Goal: Task Accomplishment & Management: Complete application form

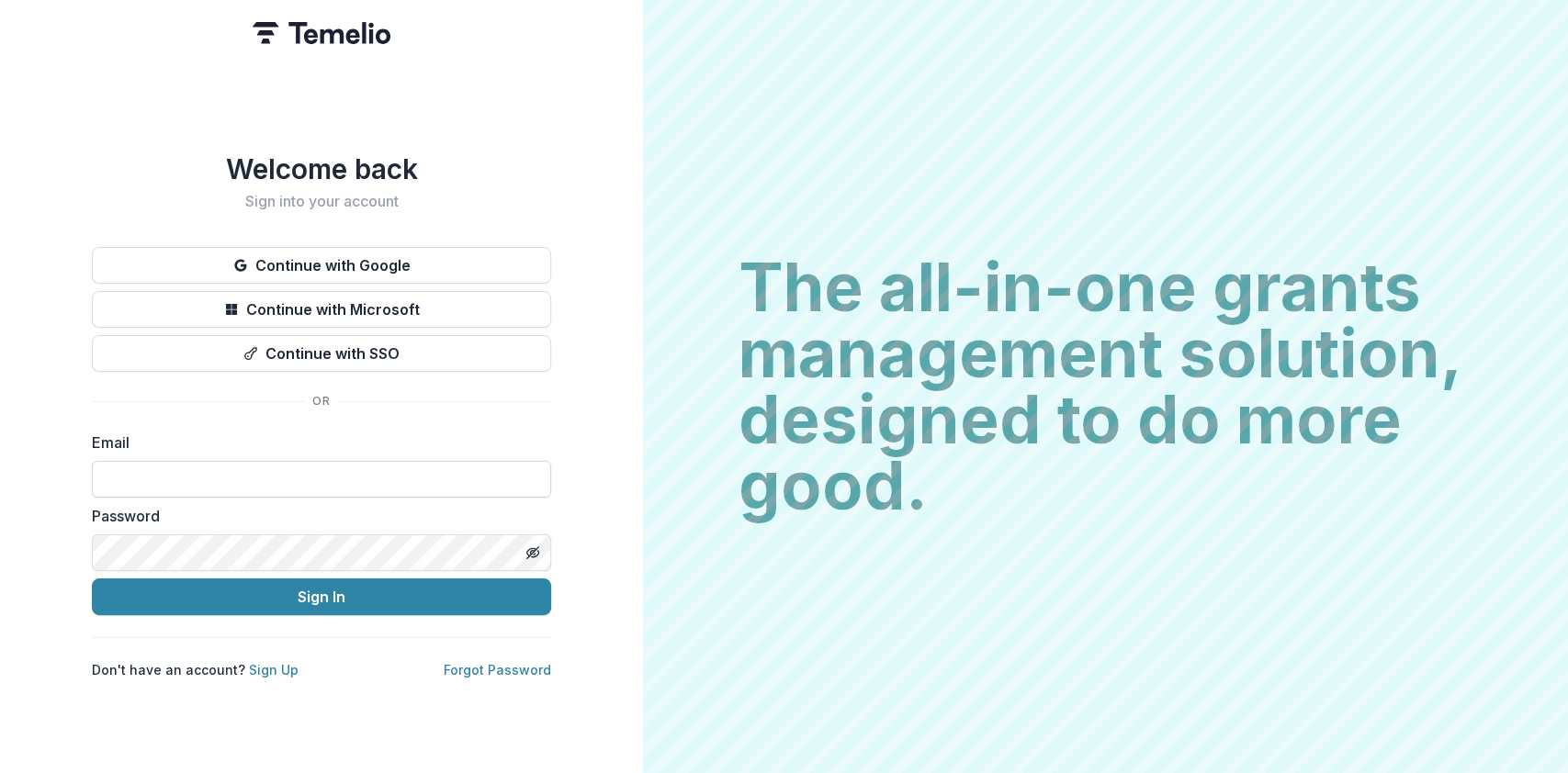
click at [228, 472] on input at bounding box center [321, 479] width 459 height 37
type input "**********"
click at [92, 578] on button "Sign In" at bounding box center [321, 597] width 459 height 37
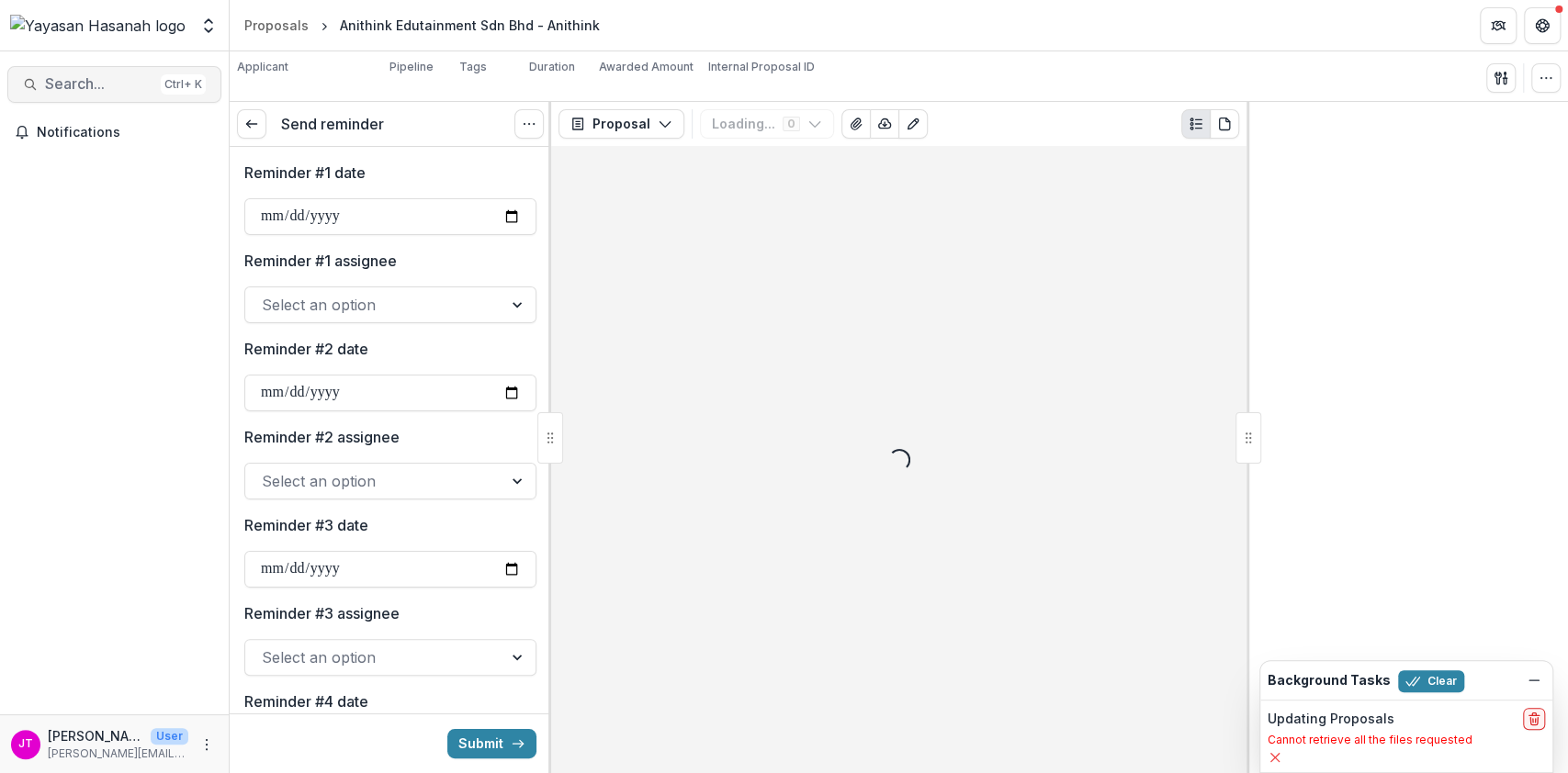
click at [95, 84] on span "Search..." at bounding box center [99, 83] width 108 height 18
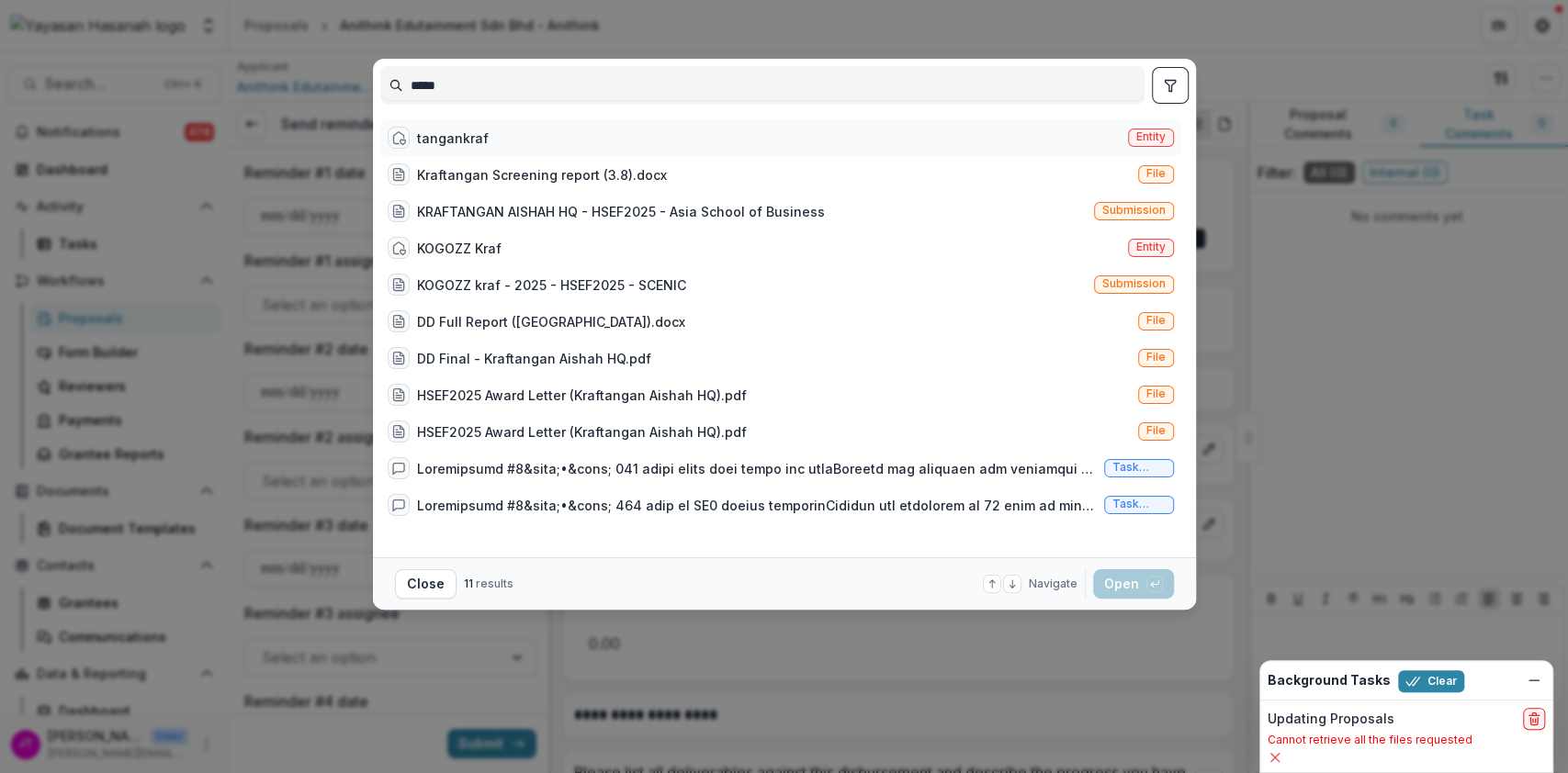
type input "*****"
click at [464, 125] on div "tangankraf Entity" at bounding box center [780, 138] width 801 height 37
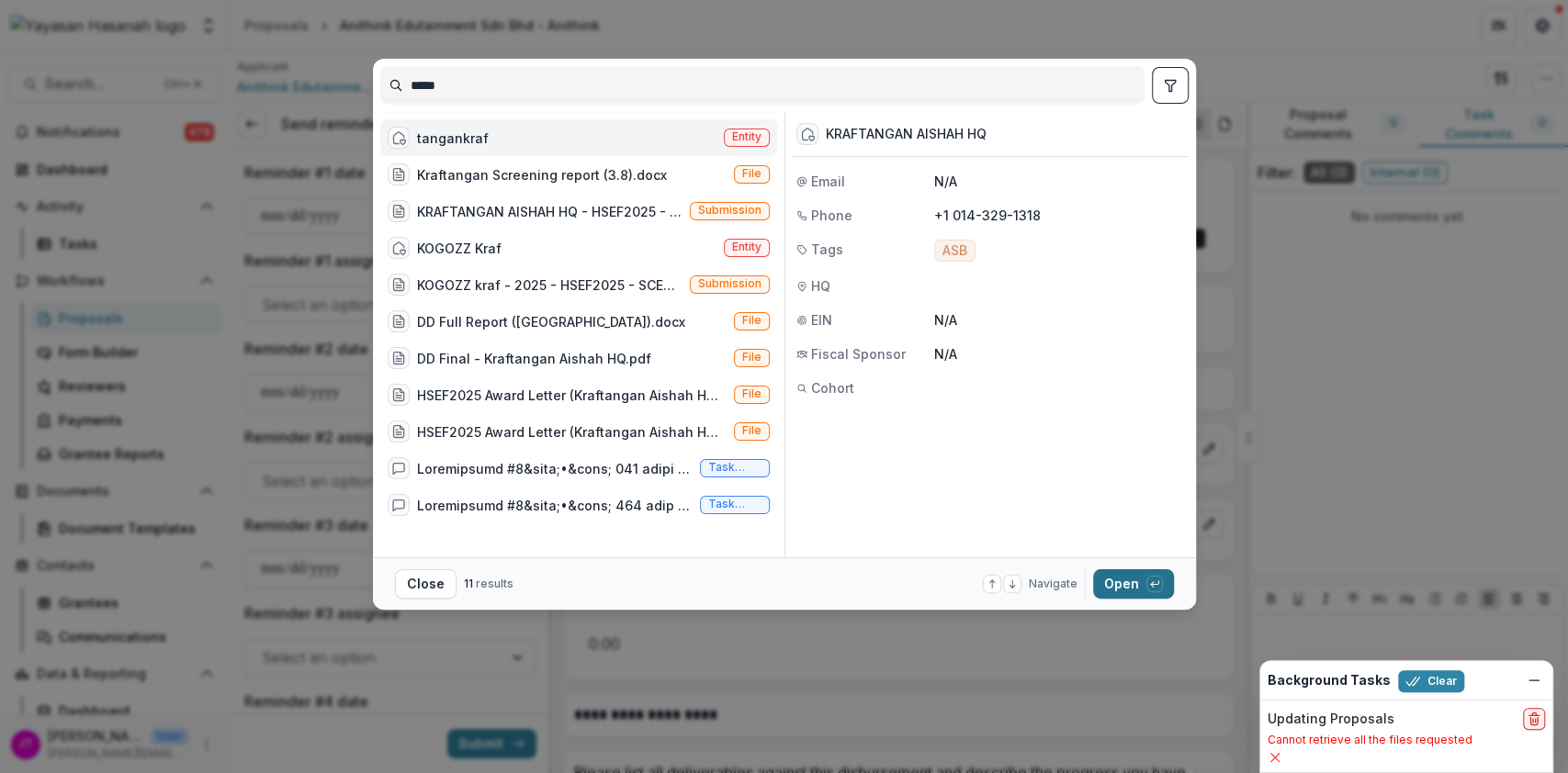
click at [1119, 579] on button "Open with enter key" at bounding box center [1132, 584] width 81 height 30
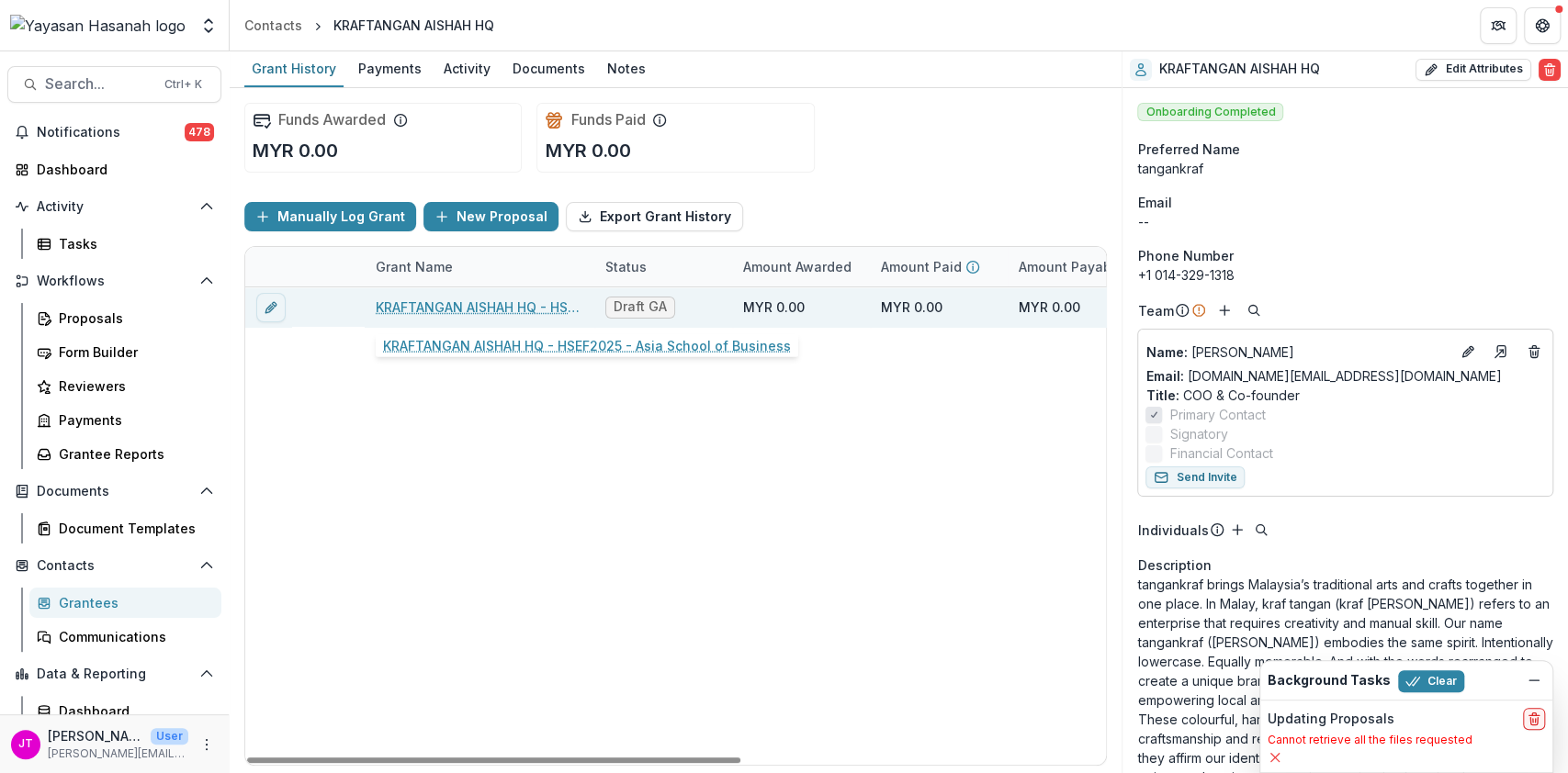
click at [449, 304] on link "KRAFTANGAN AISHAH HQ - HSEF2025 - Asia School of Business" at bounding box center [479, 307] width 208 height 19
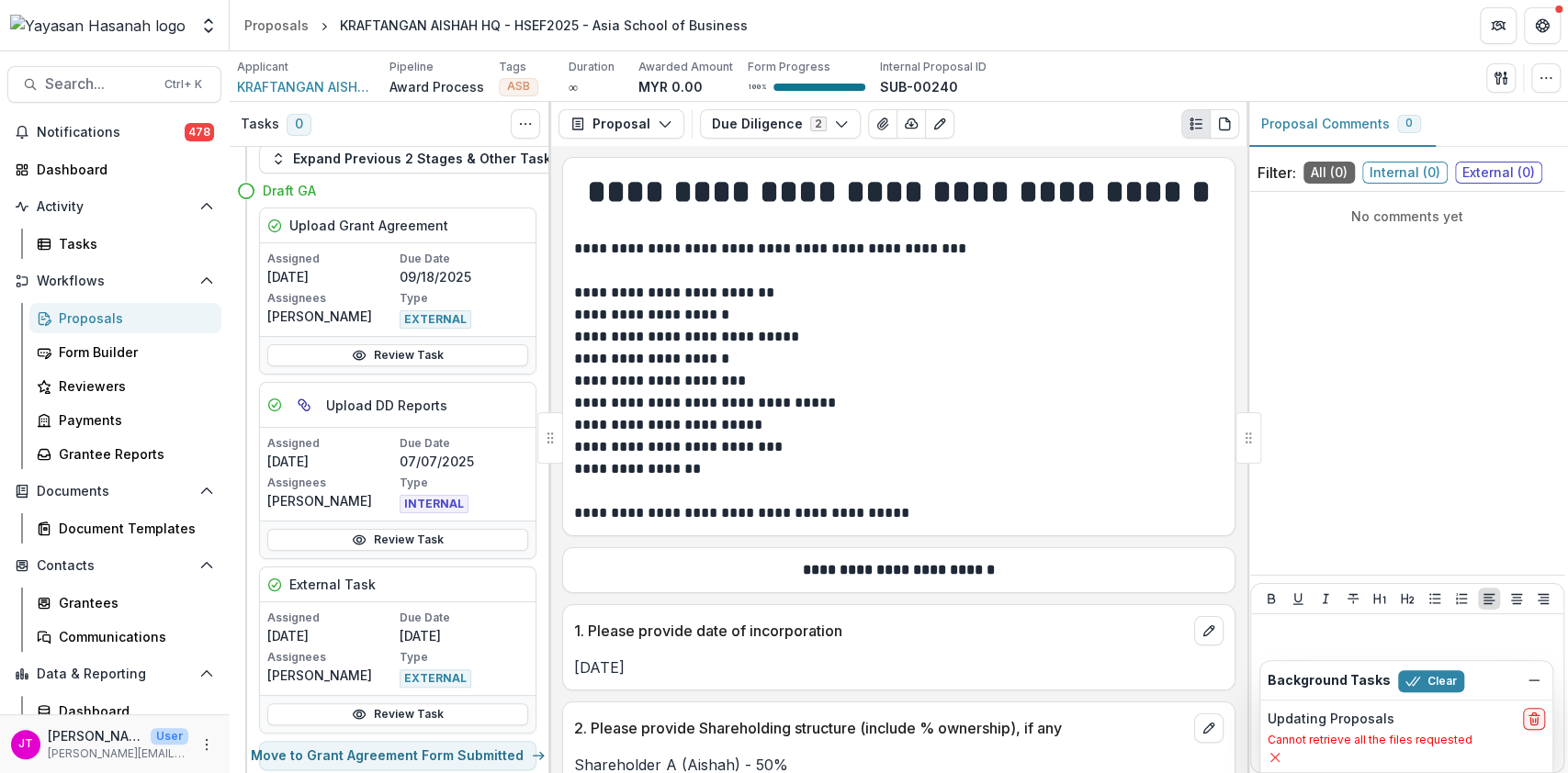
scroll to position [39, 0]
click at [449, 343] on link "Review Task" at bounding box center [397, 354] width 260 height 22
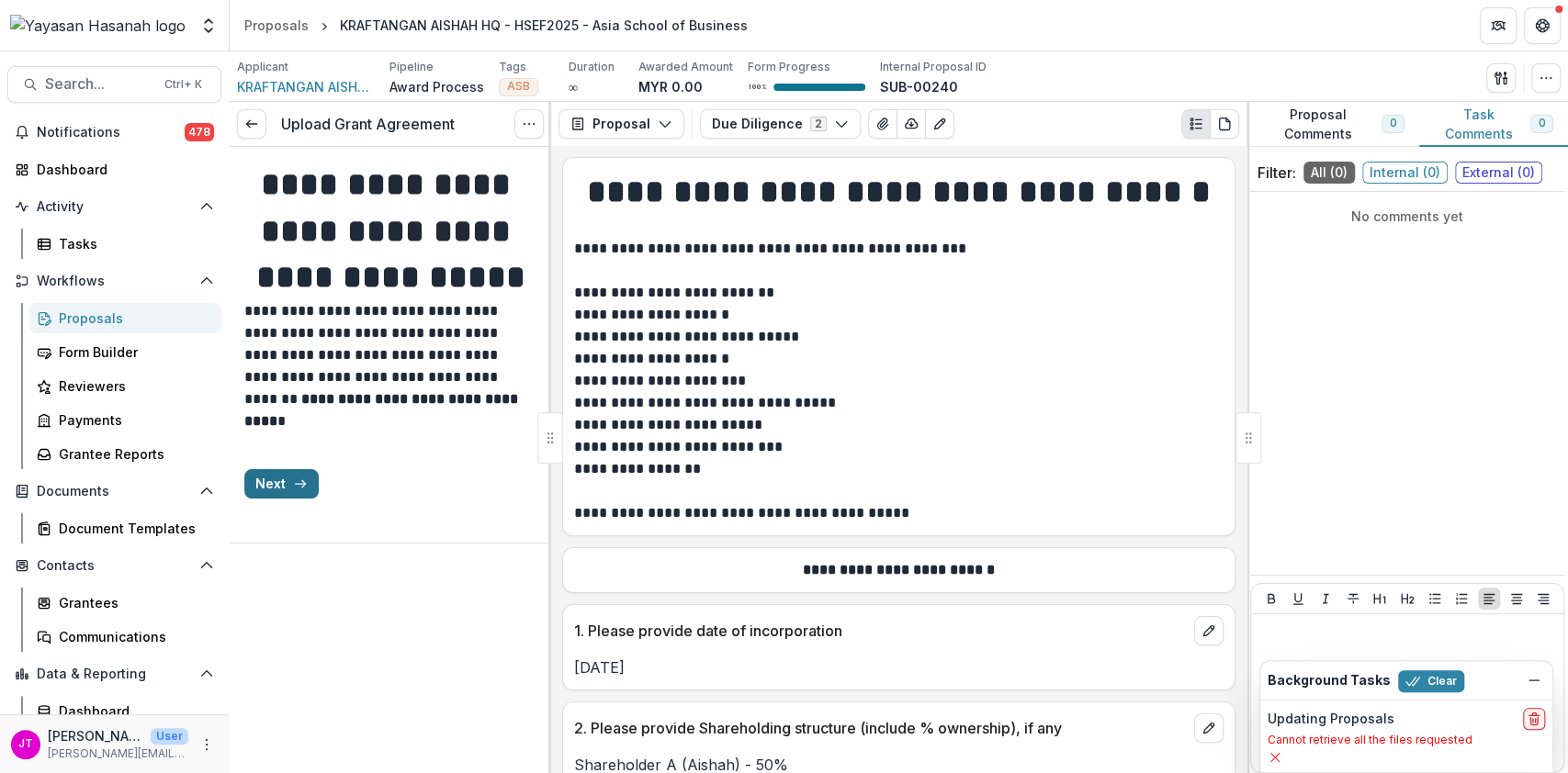
click at [295, 491] on icon "button" at bounding box center [300, 484] width 15 height 15
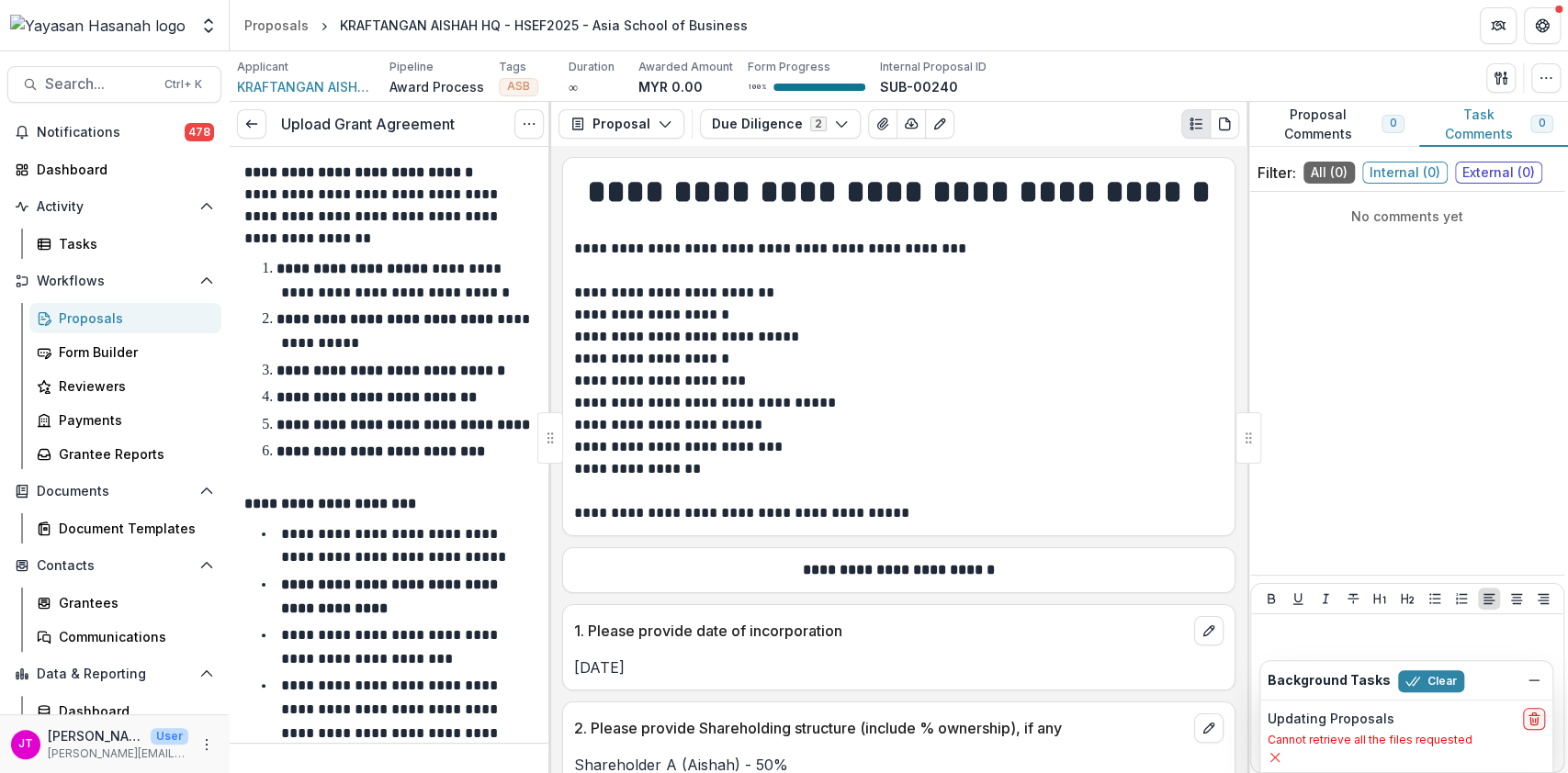
scroll to position [454, 0]
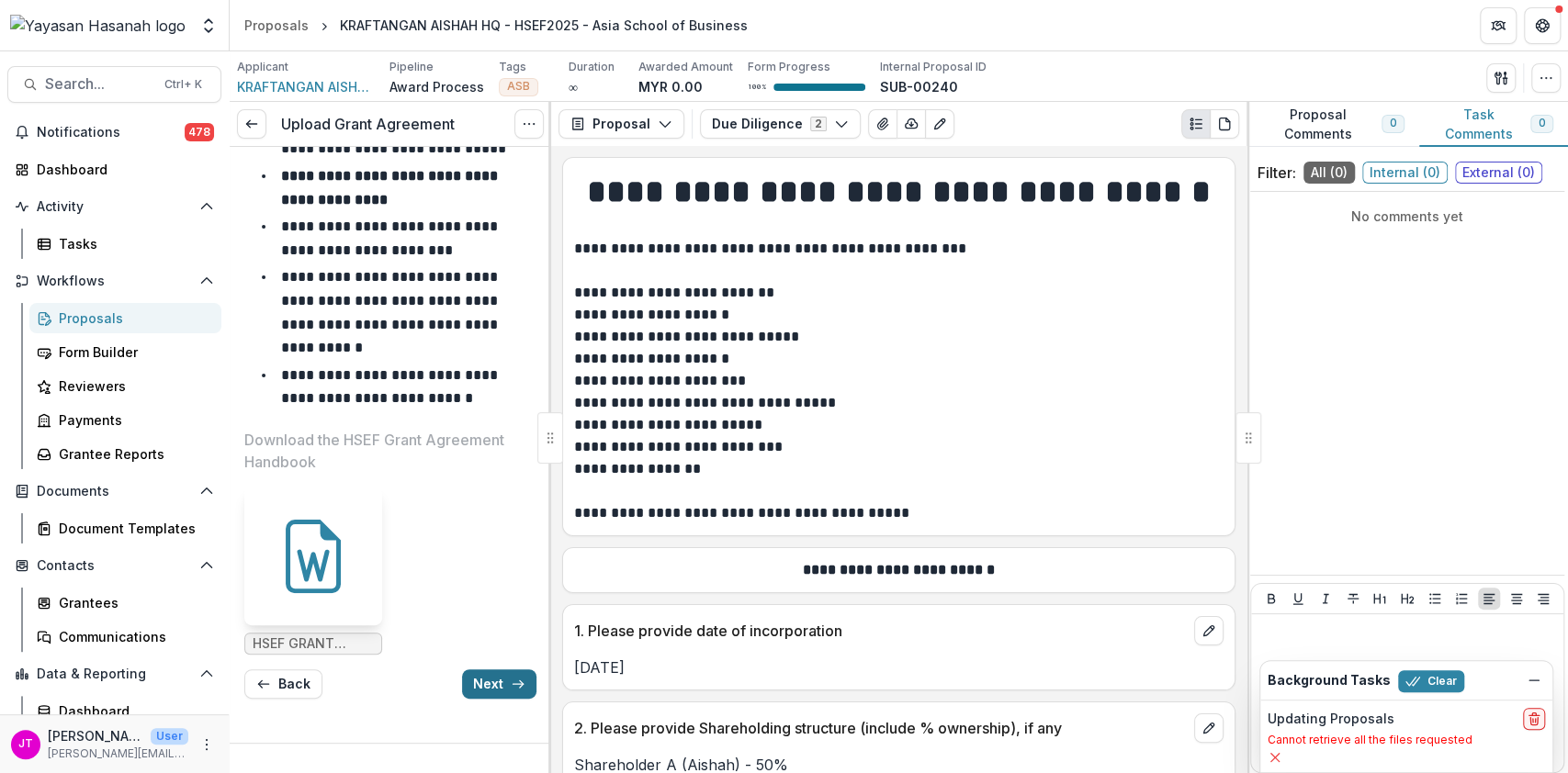
click at [483, 684] on button "Next" at bounding box center [499, 684] width 74 height 30
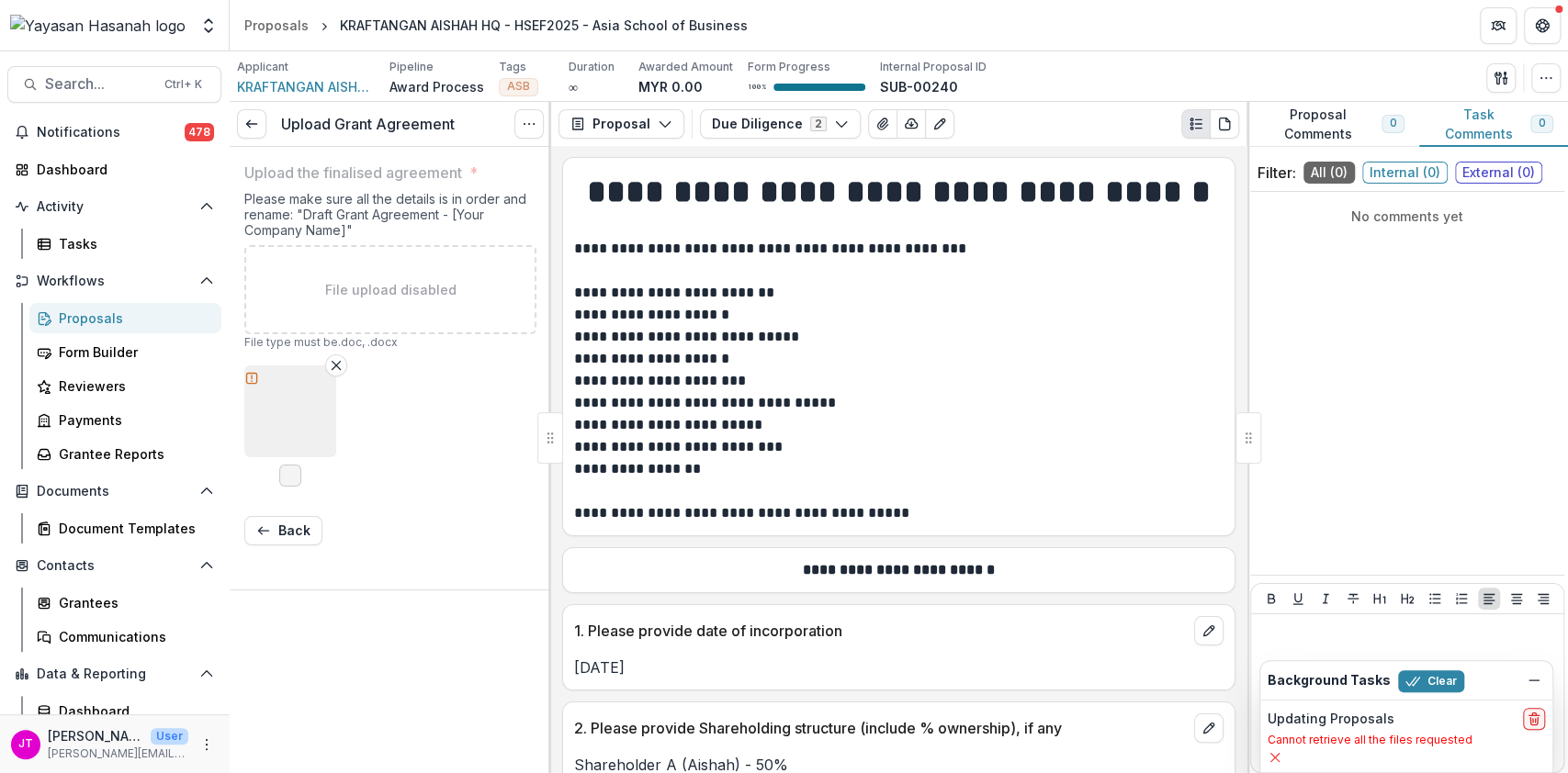
scroll to position [0, 0]
click at [293, 415] on icon "button" at bounding box center [290, 413] width 13 height 13
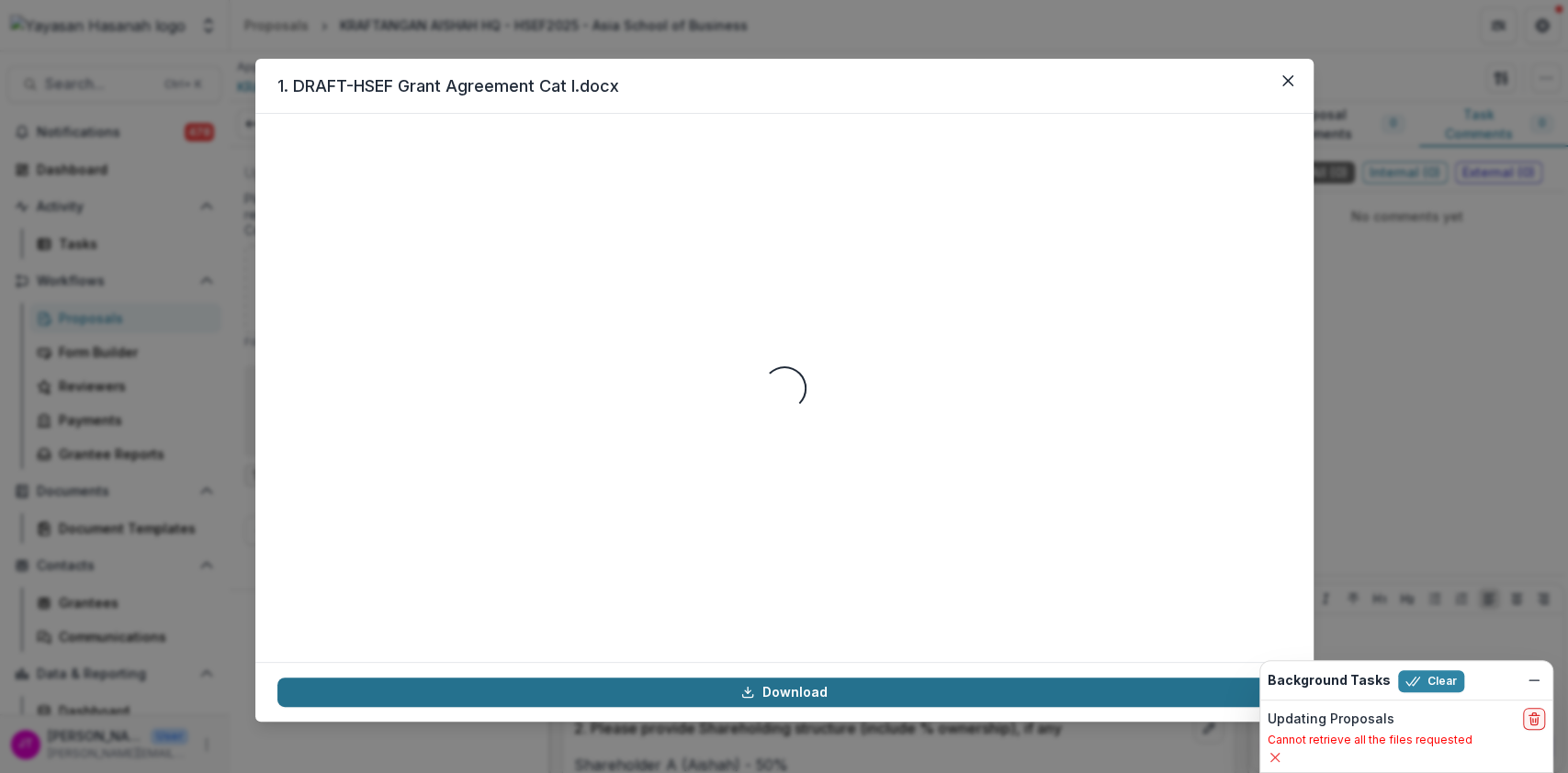
click at [823, 678] on link "Download" at bounding box center [784, 692] width 1014 height 30
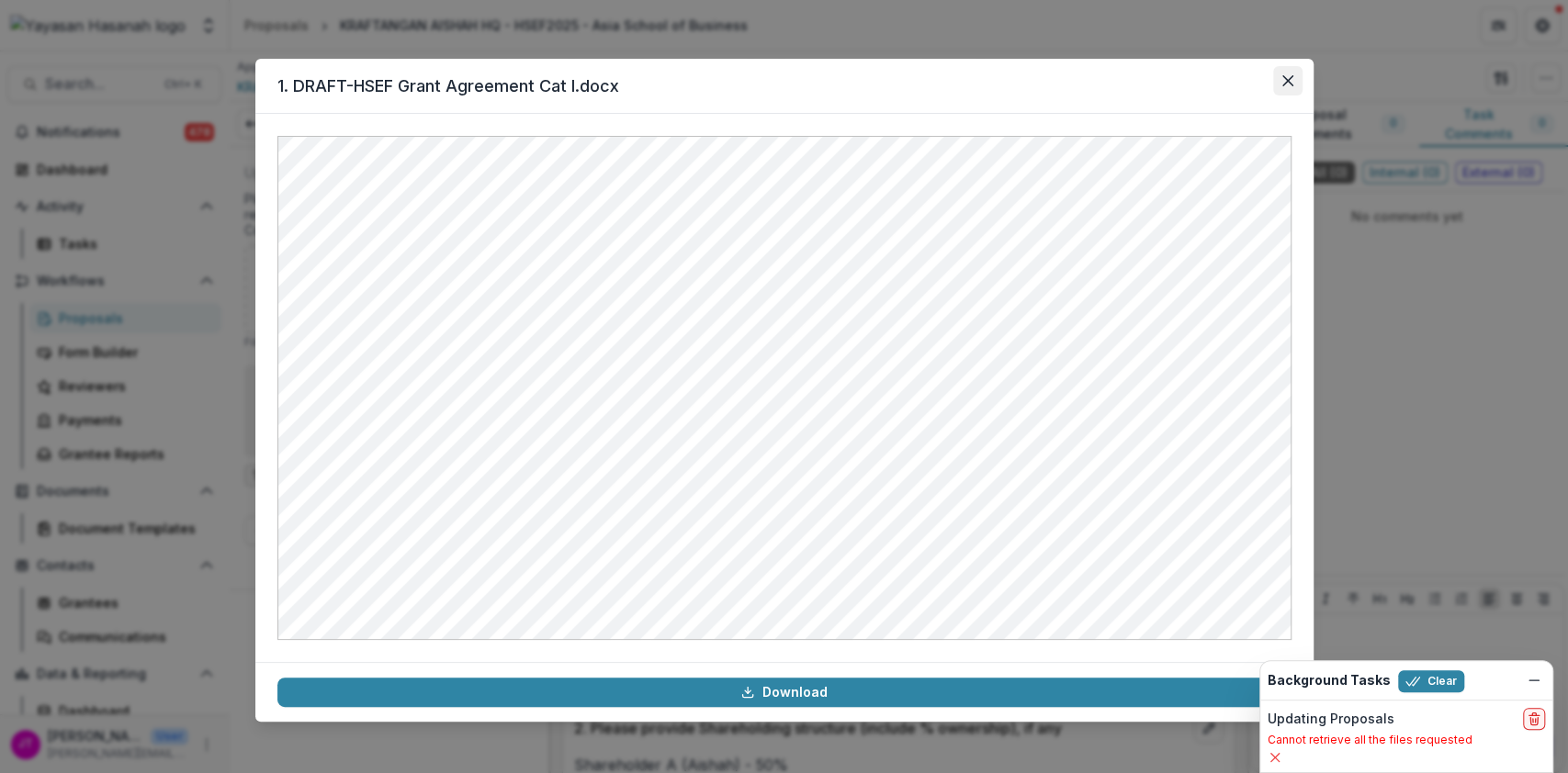
click at [1291, 78] on icon "Close" at bounding box center [1287, 81] width 11 height 11
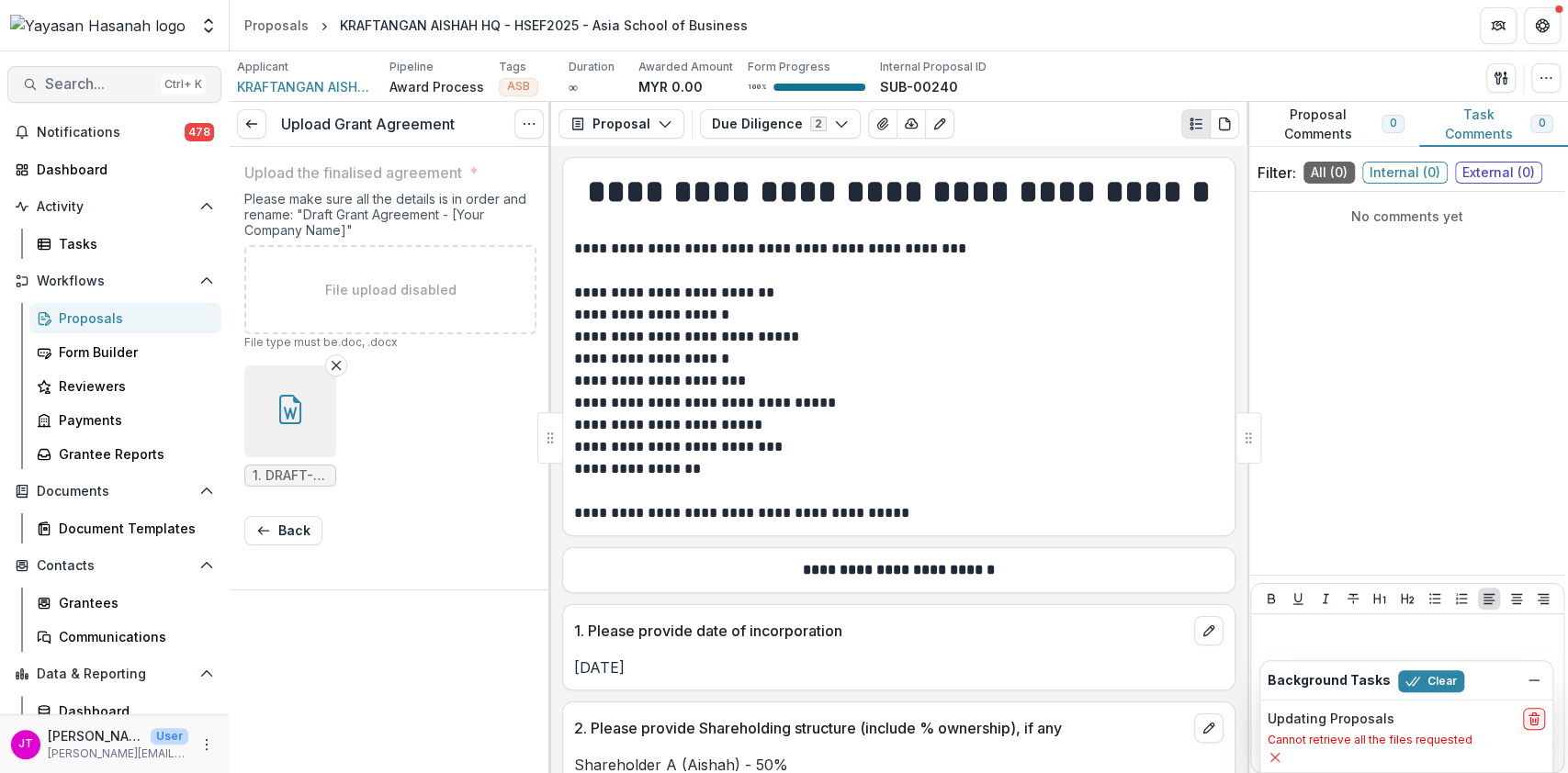
click at [70, 88] on span "Search..." at bounding box center [99, 83] width 108 height 18
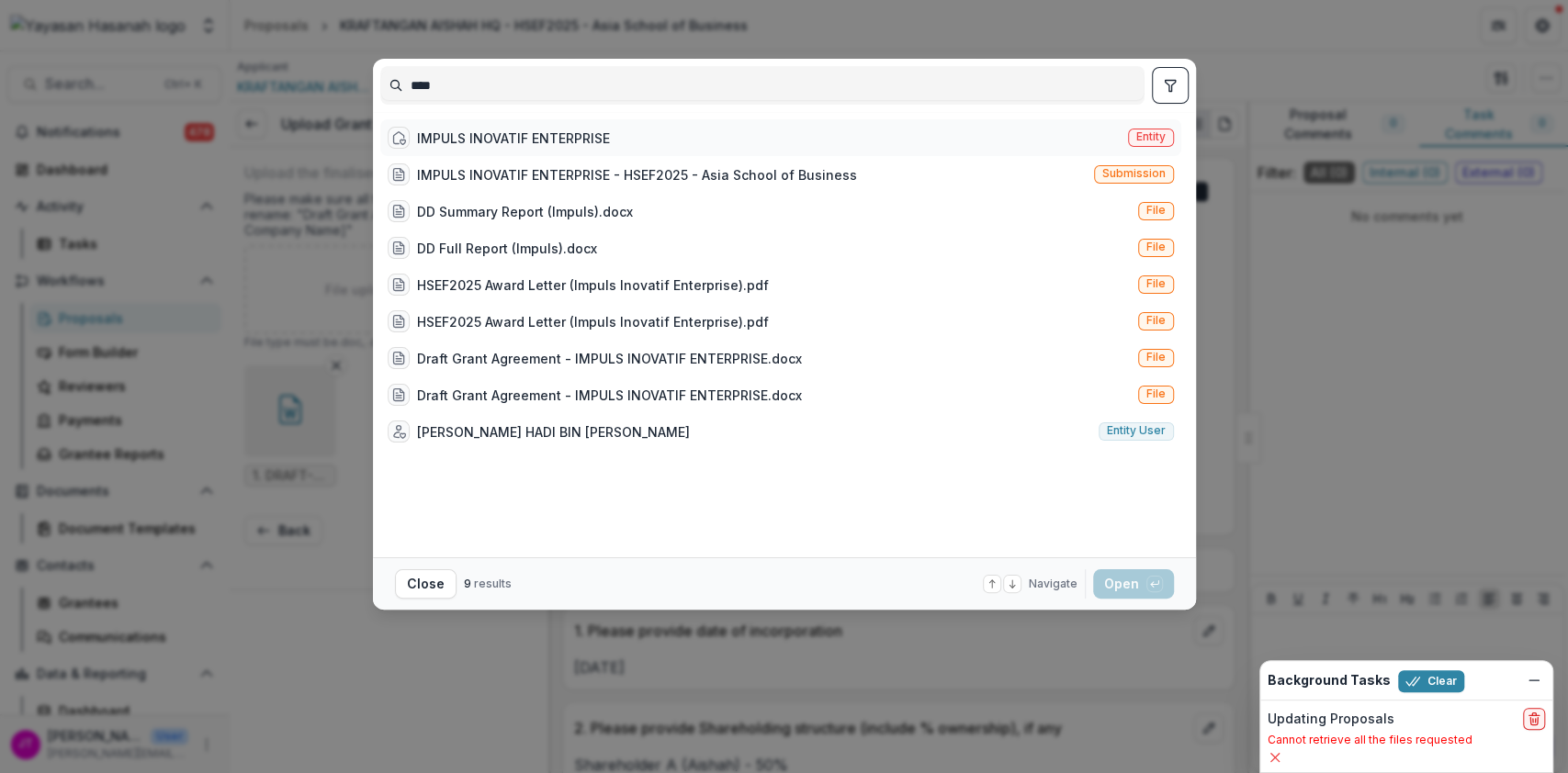
type input "****"
click at [434, 129] on div "IMPULS INOVATIF ENTERPRISE" at bounding box center [513, 138] width 193 height 19
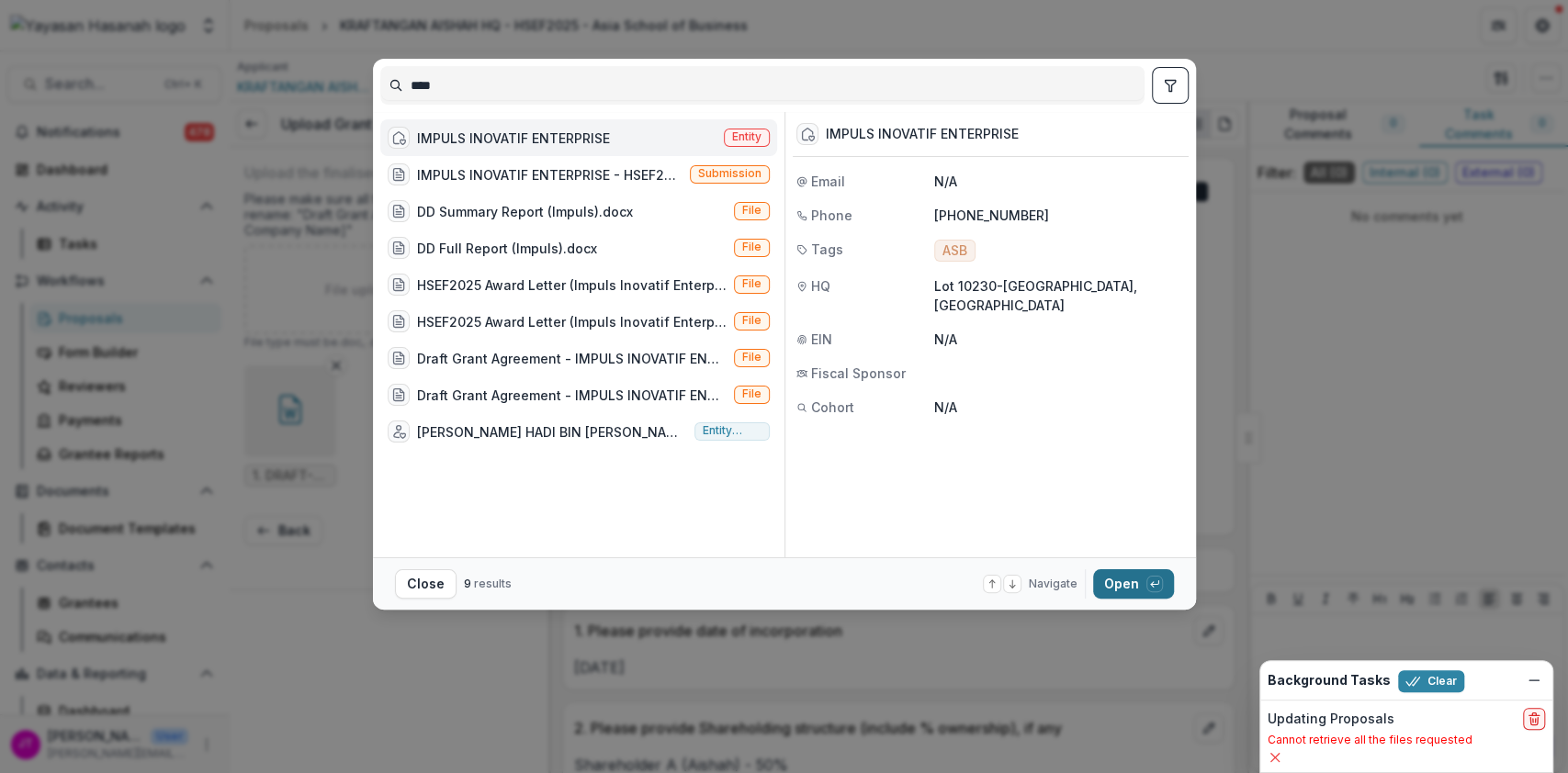
click at [1120, 578] on button "Open with enter key" at bounding box center [1132, 584] width 81 height 30
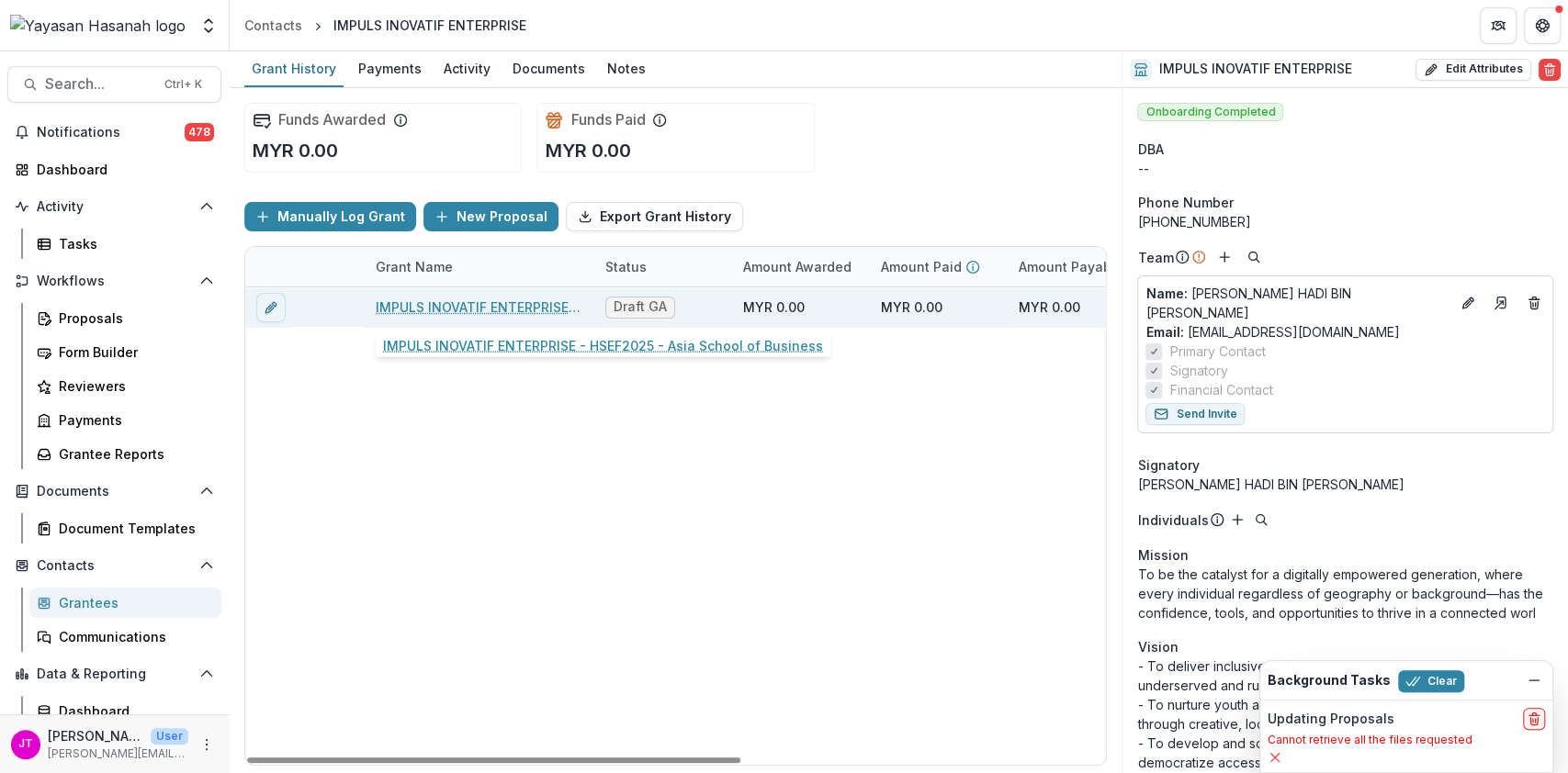
click at [462, 307] on link "IMPULS INOVATIF ENTERPRISE - HSEF2025 - Asia School of Business" at bounding box center [479, 307] width 208 height 19
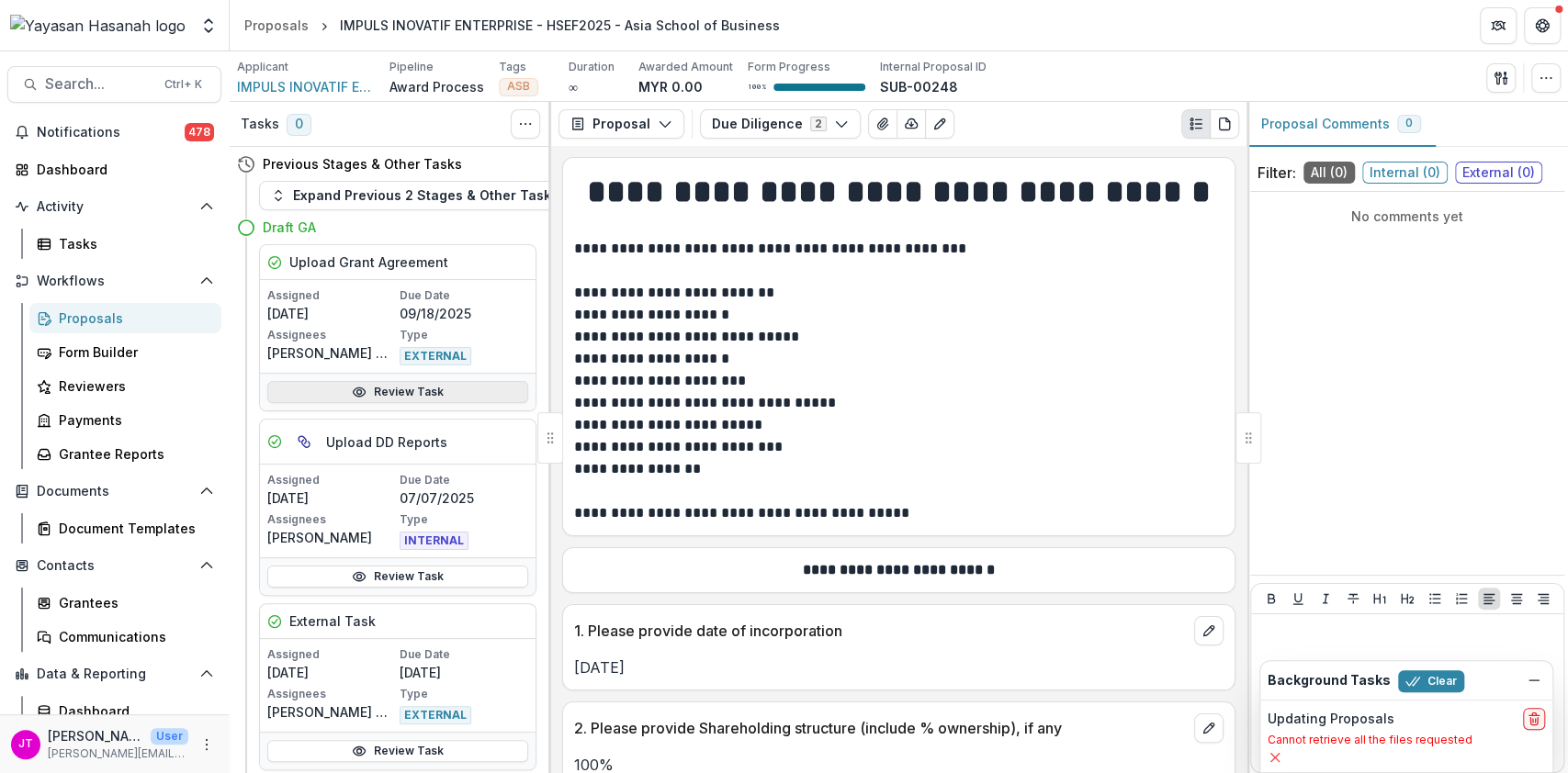
click at [395, 381] on link "Review Task" at bounding box center [397, 392] width 260 height 22
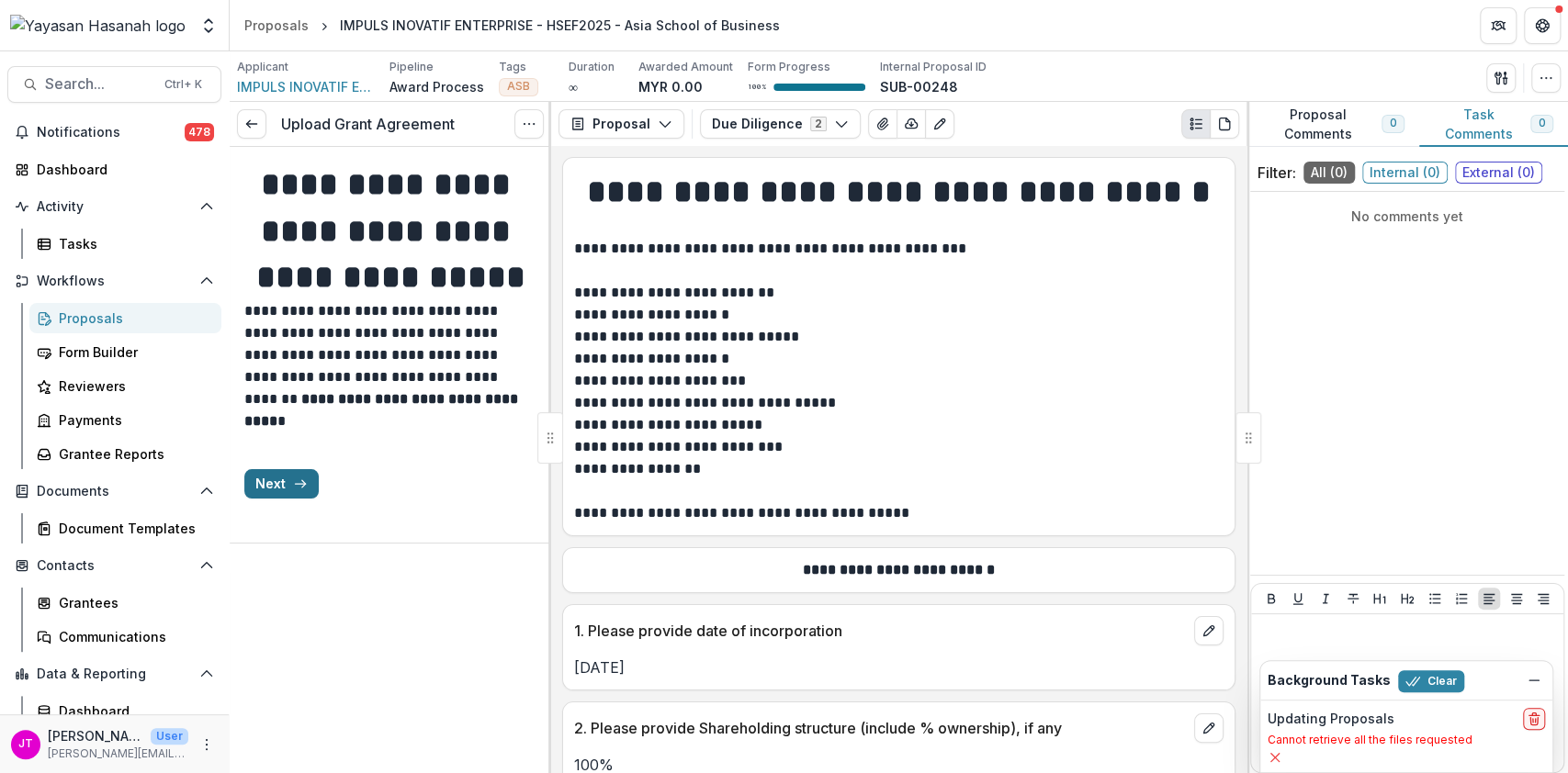
click at [268, 499] on button "Next" at bounding box center [282, 484] width 74 height 30
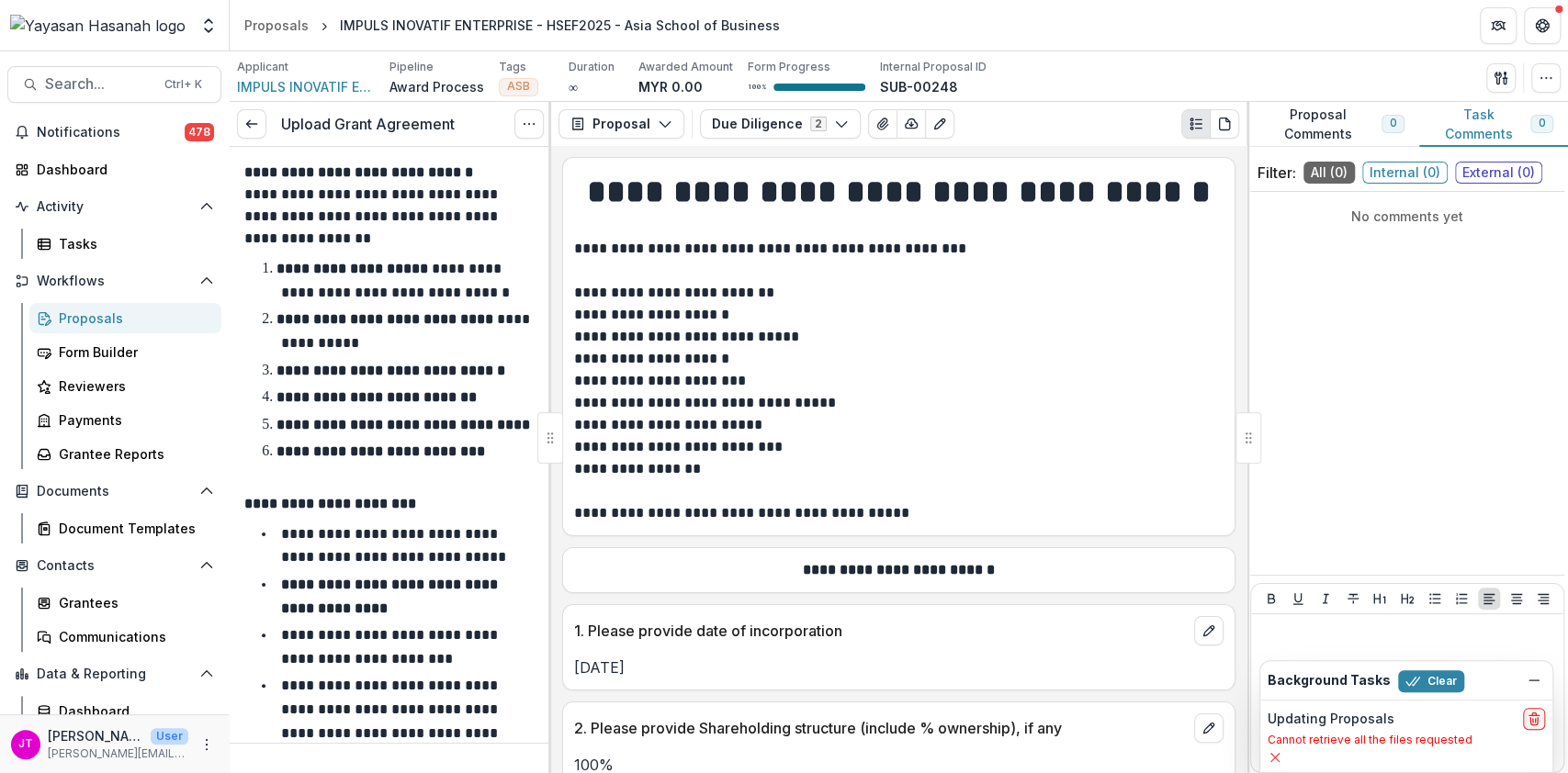
scroll to position [454, 0]
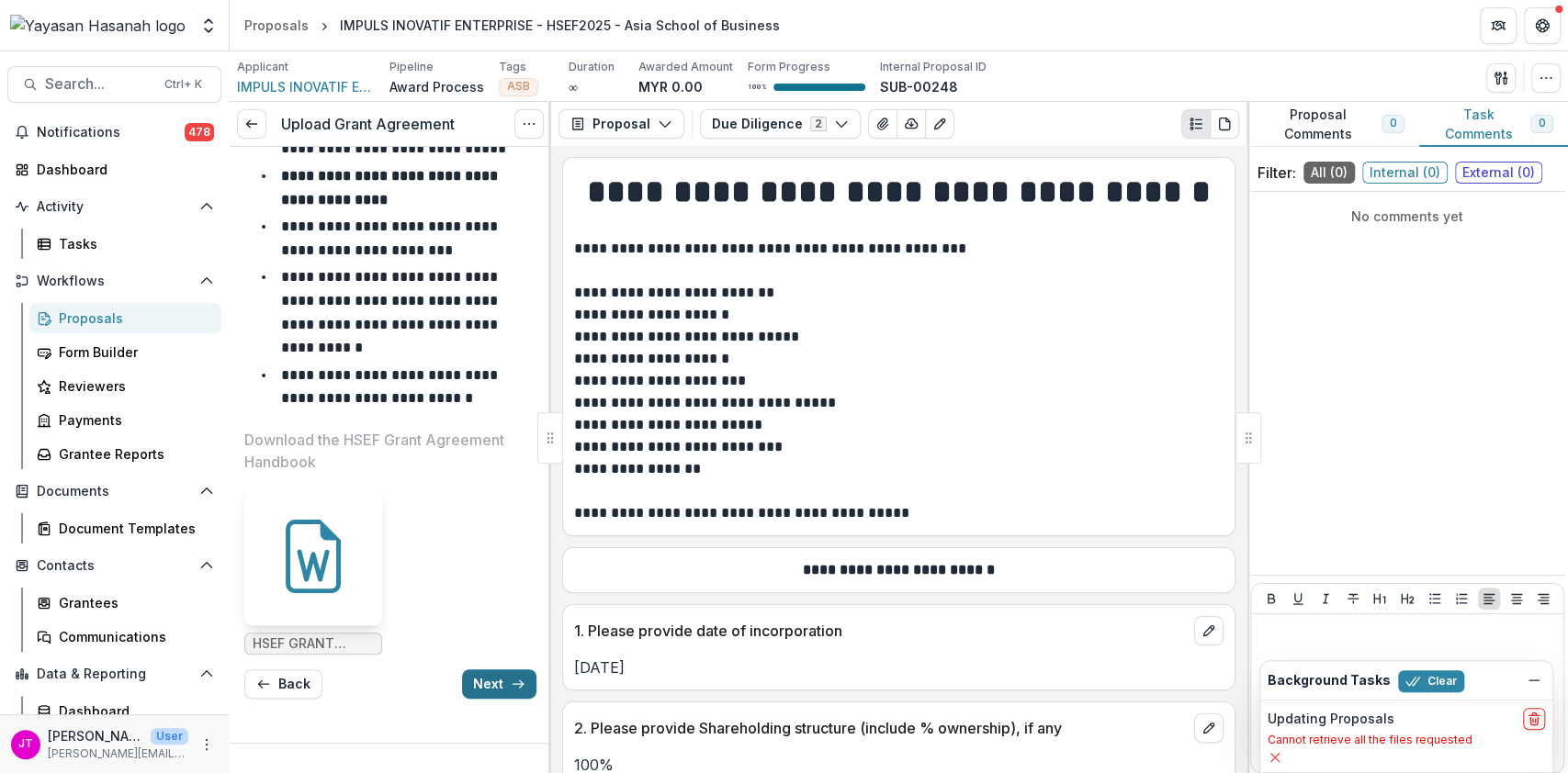
click at [499, 680] on button "Next" at bounding box center [499, 684] width 74 height 30
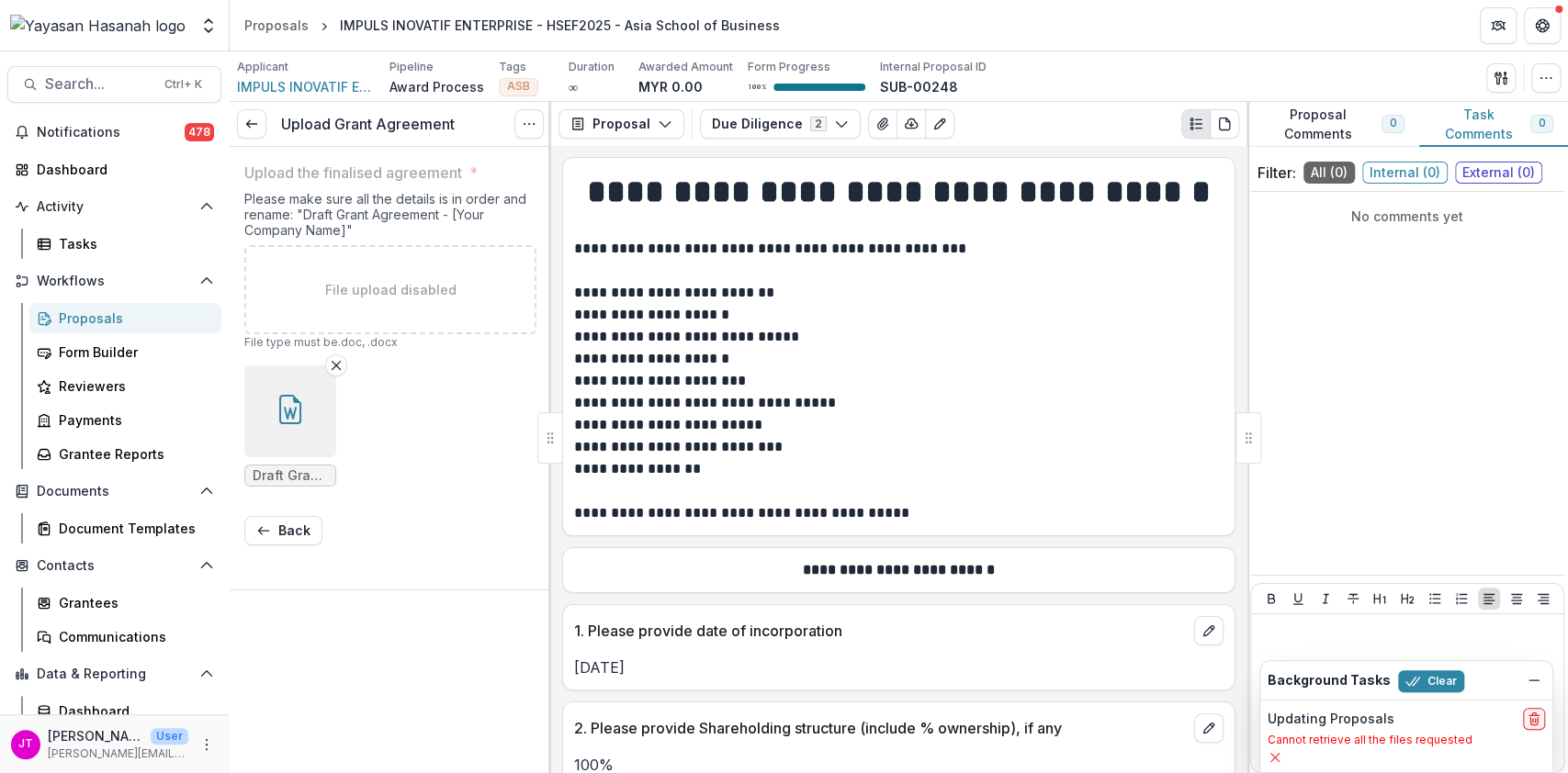
click at [297, 423] on icon "button" at bounding box center [290, 410] width 22 height 30
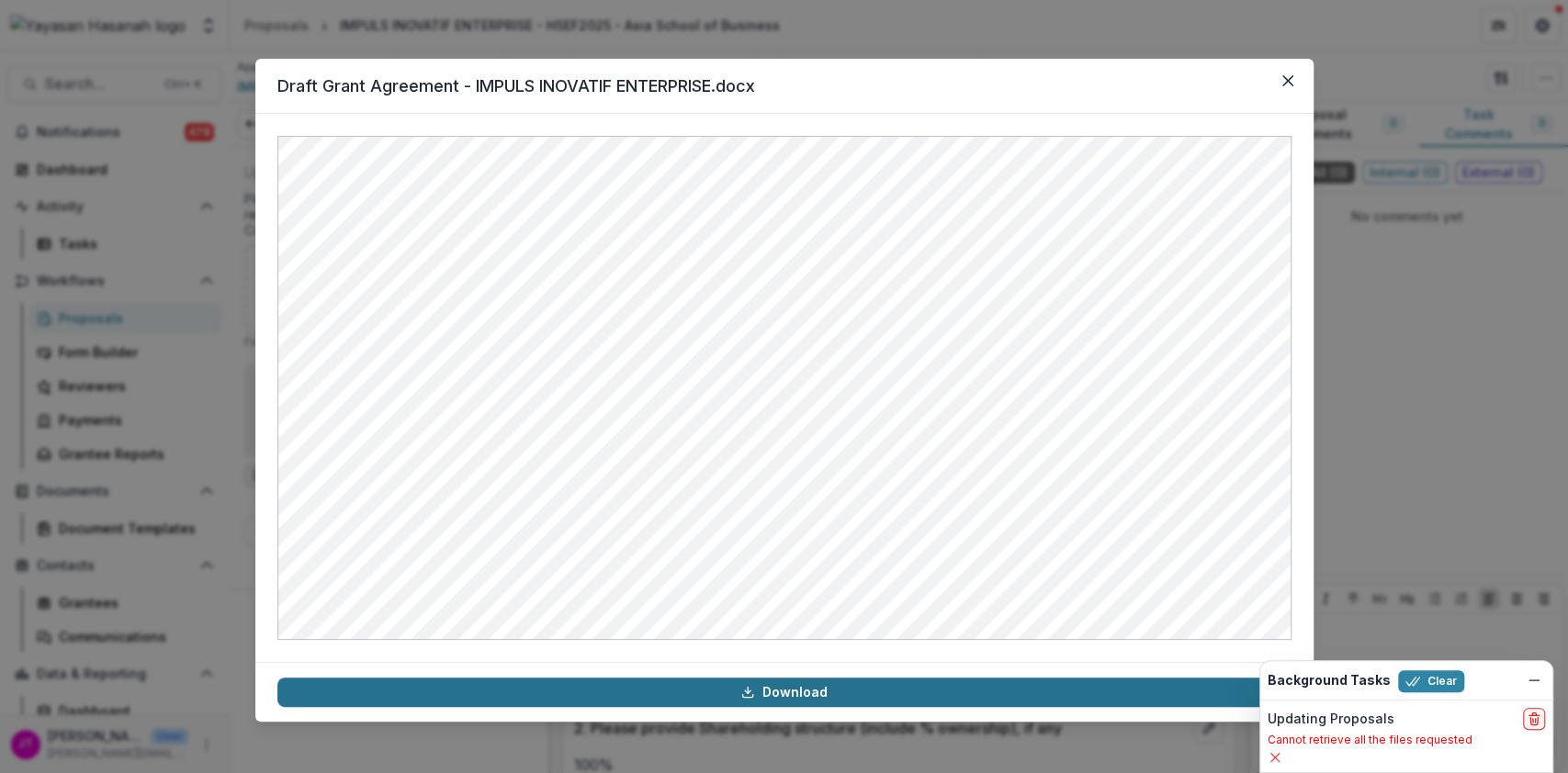
click at [755, 686] on icon at bounding box center [748, 692] width 15 height 15
click at [1296, 83] on button "Close" at bounding box center [1287, 81] width 30 height 30
